Goal: Information Seeking & Learning: Learn about a topic

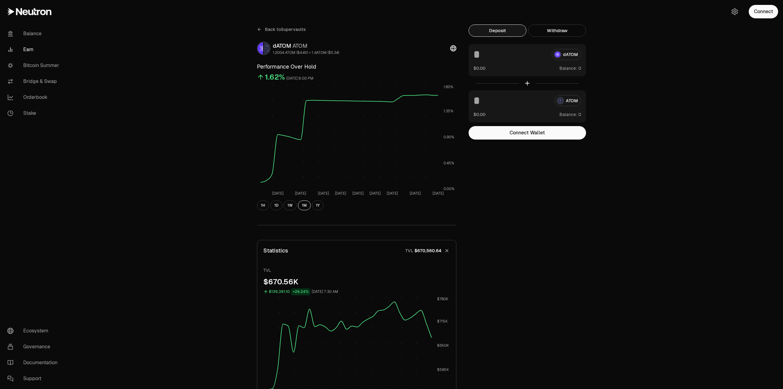
click at [258, 29] on icon at bounding box center [259, 29] width 3 height 0
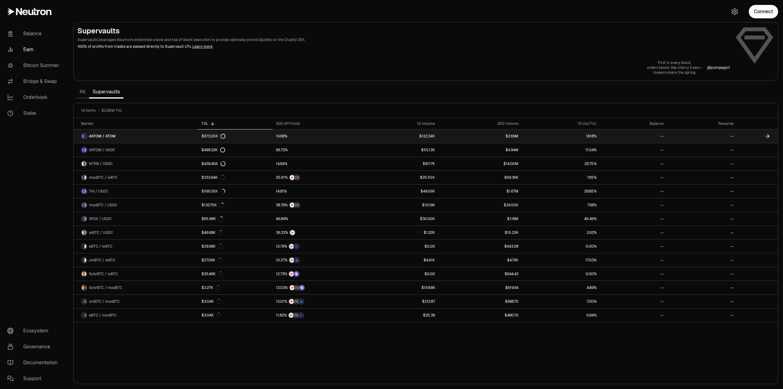
click at [208, 136] on div "$673.05K" at bounding box center [214, 136] width 24 height 5
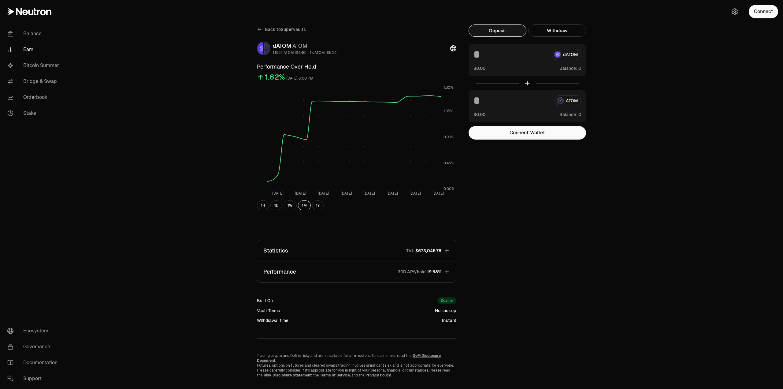
click at [447, 250] on icon "button" at bounding box center [447, 251] width 4 height 4
